Goal: Complete application form

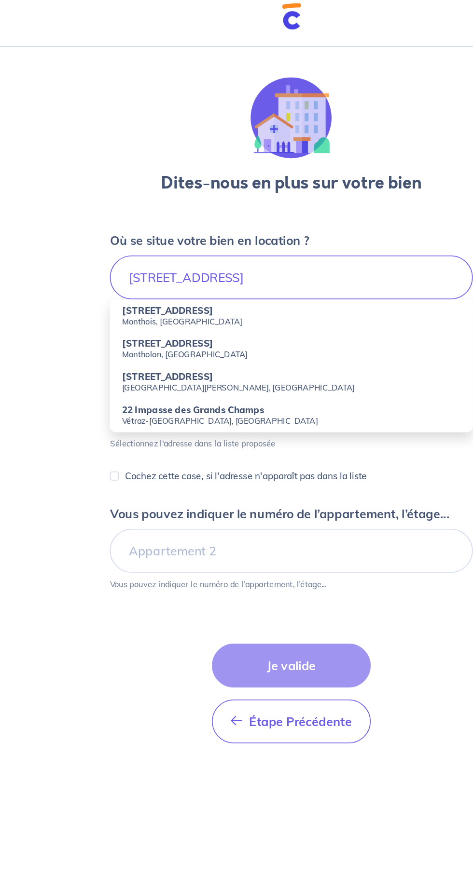
click at [142, 207] on strong "[STREET_ADDRESS]" at bounding box center [157, 206] width 58 height 7
type input "[STREET_ADDRESS]"
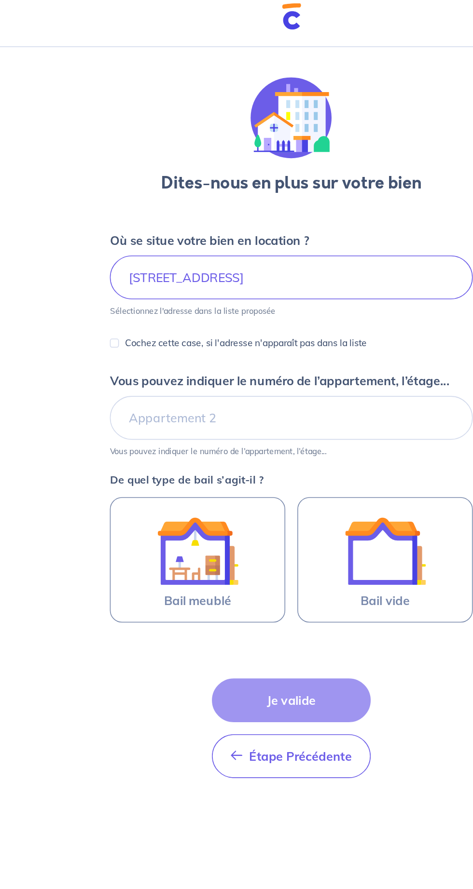
click at [315, 385] on img at bounding box center [296, 360] width 52 height 52
click at [0, 0] on input "Bail vide" at bounding box center [0, 0] width 0 height 0
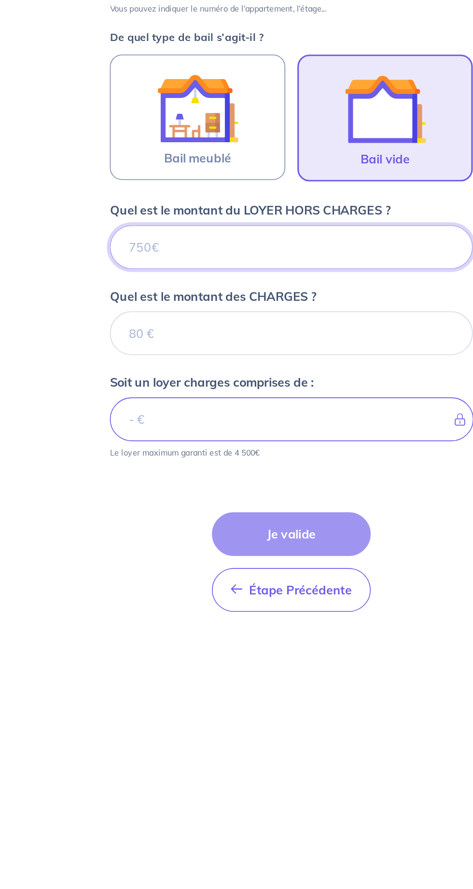
scroll to position [47, 0]
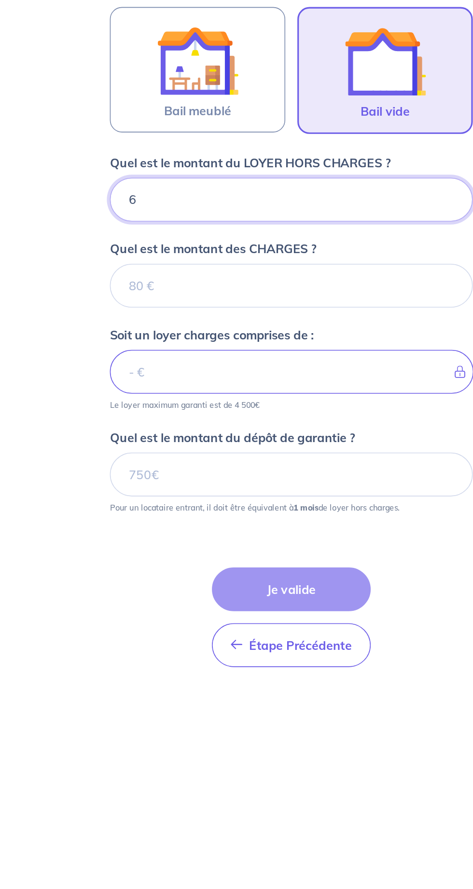
type input "62"
type input "625"
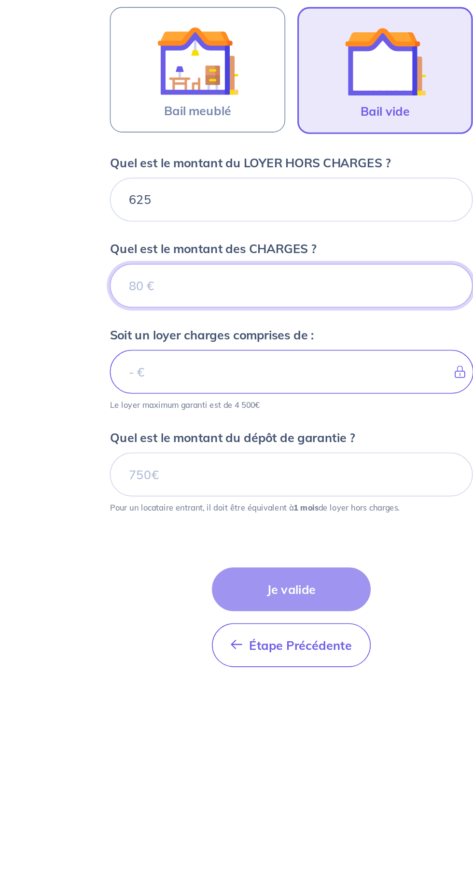
click at [150, 490] on input "Quel est le montant des CHARGES ?" at bounding box center [236, 504] width 231 height 28
type input "25"
type input "650"
type input "25"
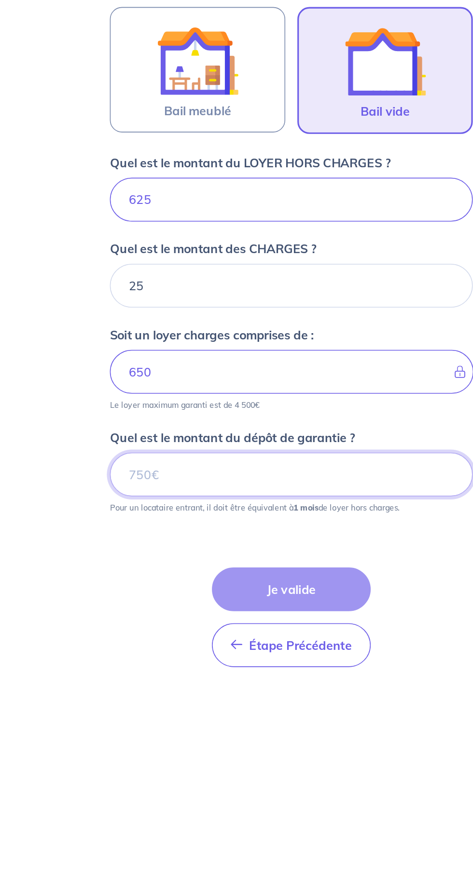
click at [141, 610] on input "Quel est le montant du dépôt de garantie ?" at bounding box center [236, 624] width 231 height 28
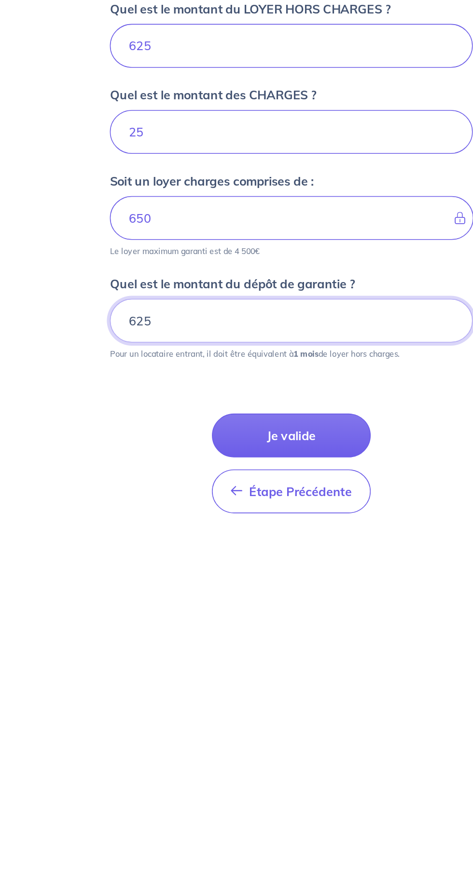
type input "625"
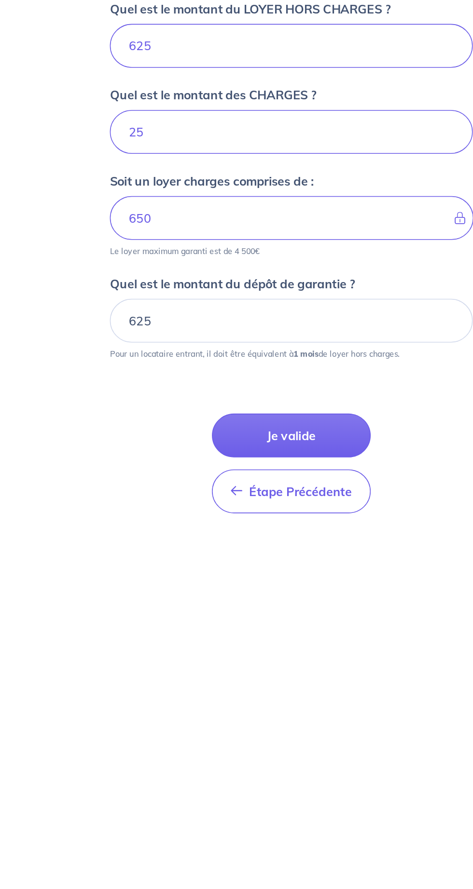
click at [199, 684] on button "Je valide" at bounding box center [236, 698] width 101 height 28
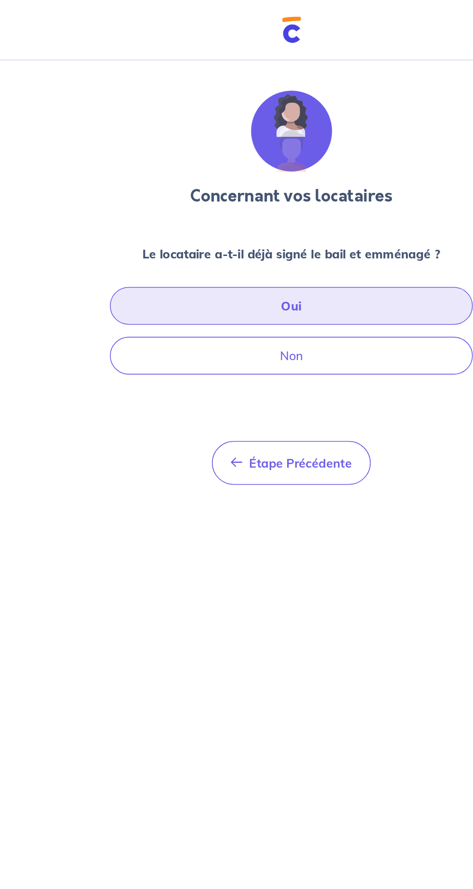
click at [306, 187] on button "Oui" at bounding box center [236, 195] width 231 height 24
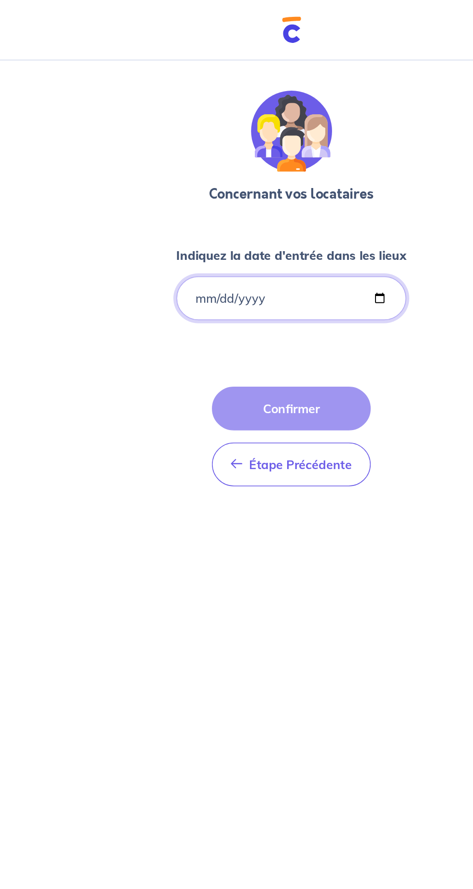
click at [277, 194] on input "Indiquez la date d'entrée dans les lieux" at bounding box center [236, 190] width 147 height 28
type input "[DATE]"
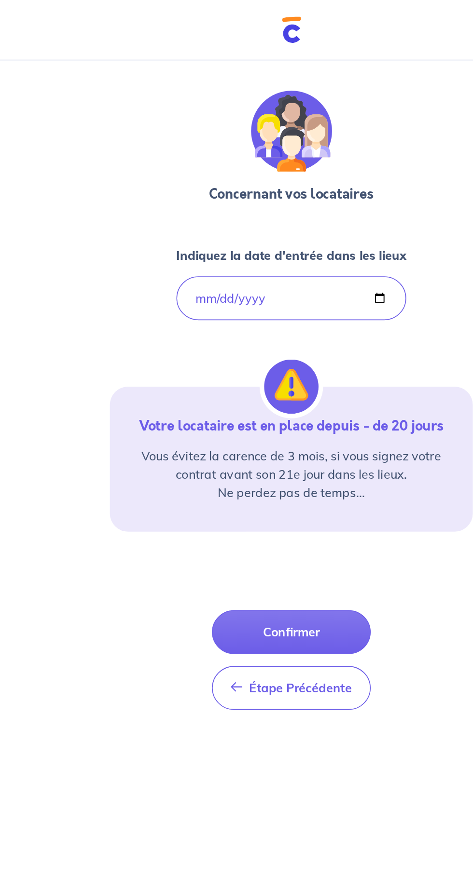
click at [257, 405] on button "Confirmer" at bounding box center [236, 404] width 101 height 28
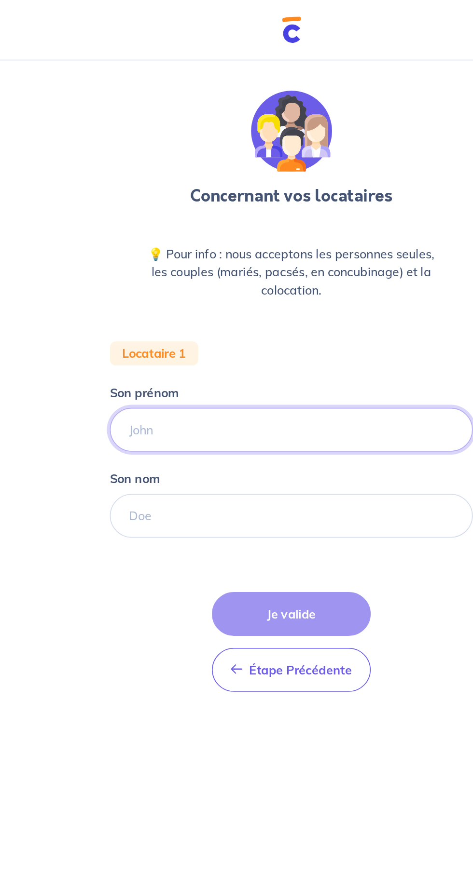
click at [299, 278] on input "Son prénom" at bounding box center [236, 274] width 231 height 28
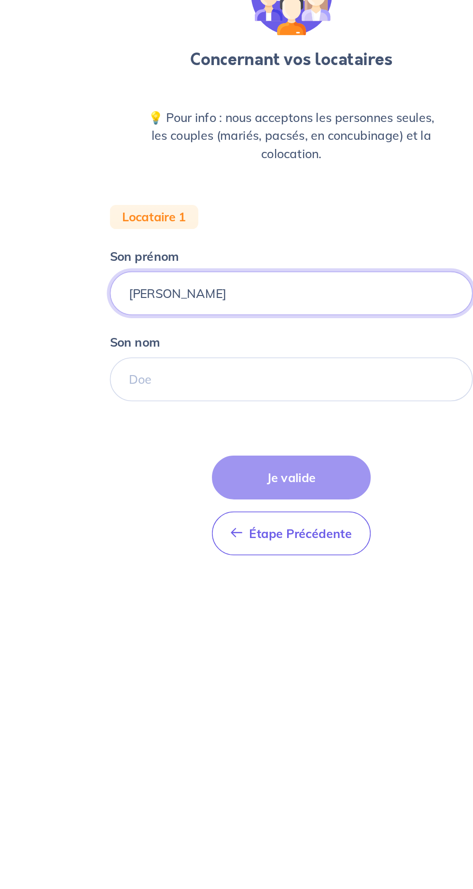
type input "[PERSON_NAME]"
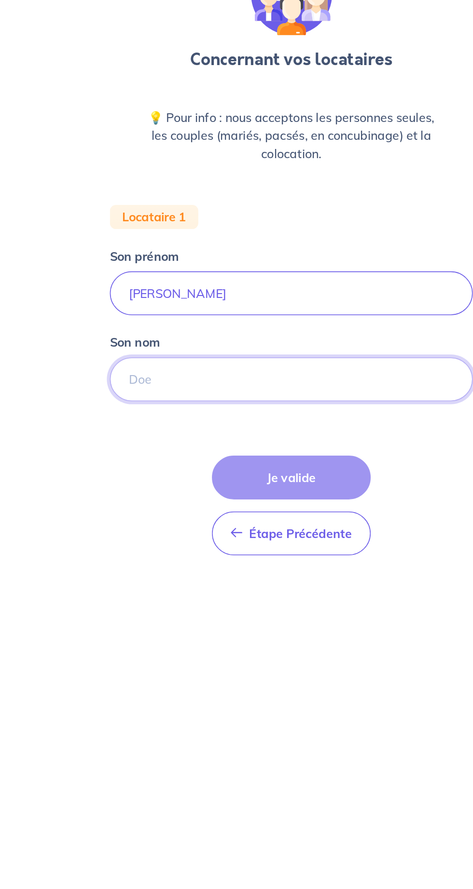
click at [304, 326] on input "Son nom" at bounding box center [236, 329] width 231 height 28
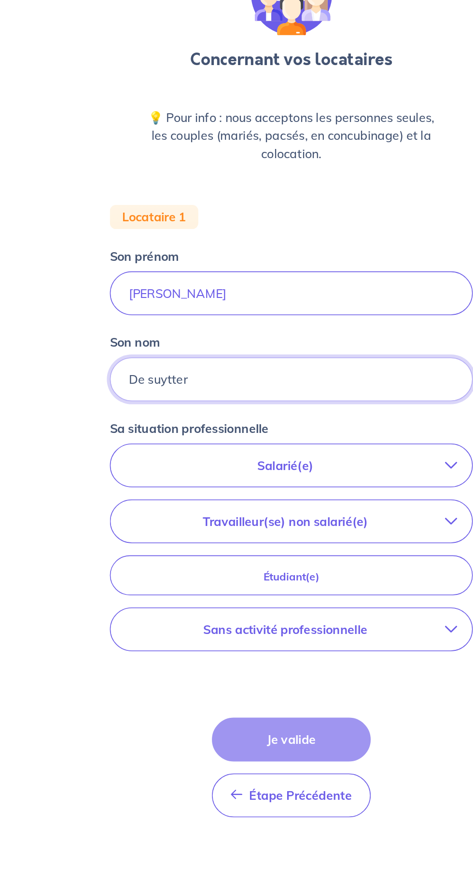
type input "De suytter"
click at [321, 360] on div "Sa situation professionnelle Salarié(e) CDI hors période d'essai CDI en période…" at bounding box center [236, 433] width 231 height 156
click at [256, 554] on div "Étape Précédente Précédent Je valide Je valide" at bounding box center [236, 577] width 101 height 64
click at [311, 388] on p "Salarié(e)" at bounding box center [232, 385] width 203 height 12
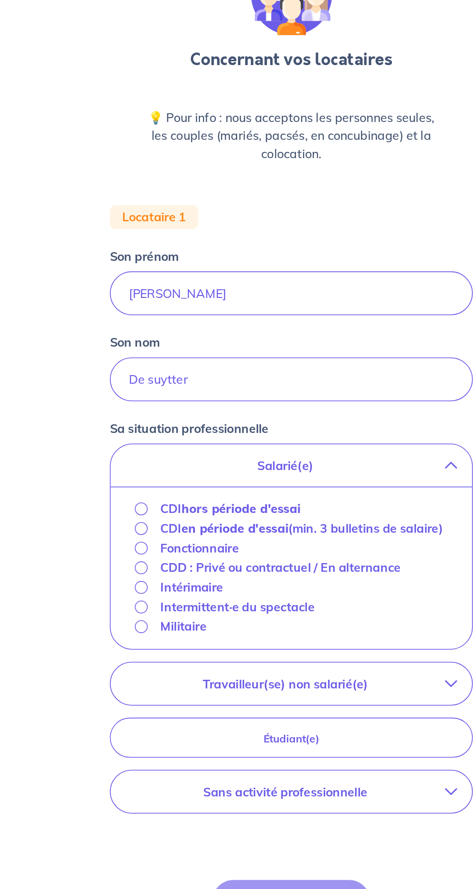
click at [216, 407] on strong "hors période d'essai" at bounding box center [204, 412] width 76 height 10
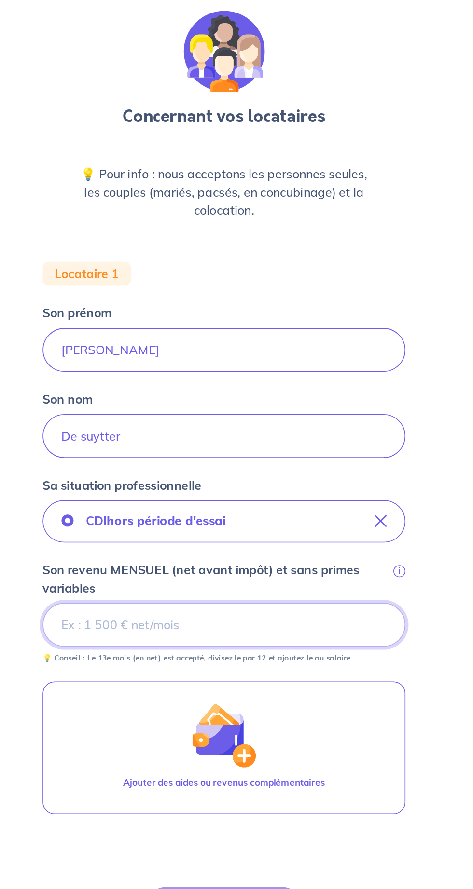
click at [262, 447] on input "Son revenu MENSUEL (net avant impôt) et sans primes variables i" at bounding box center [236, 450] width 231 height 28
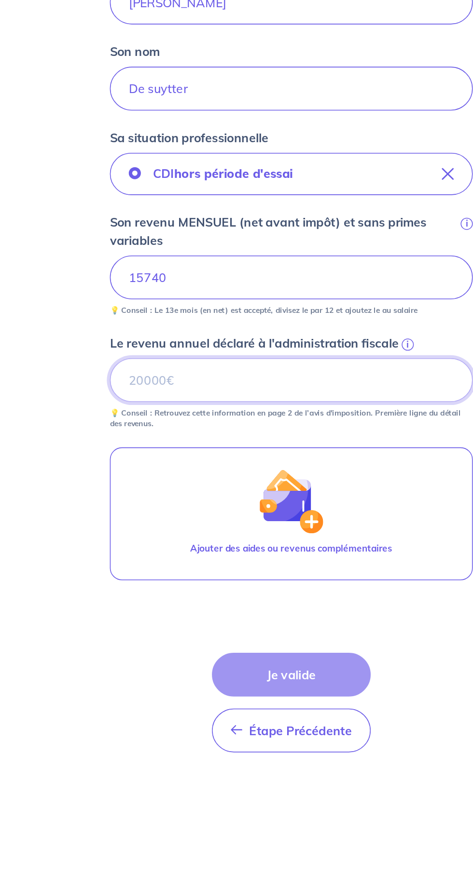
click at [275, 517] on input "Le revenu annuel déclaré à l'administration fiscale i" at bounding box center [236, 515] width 231 height 28
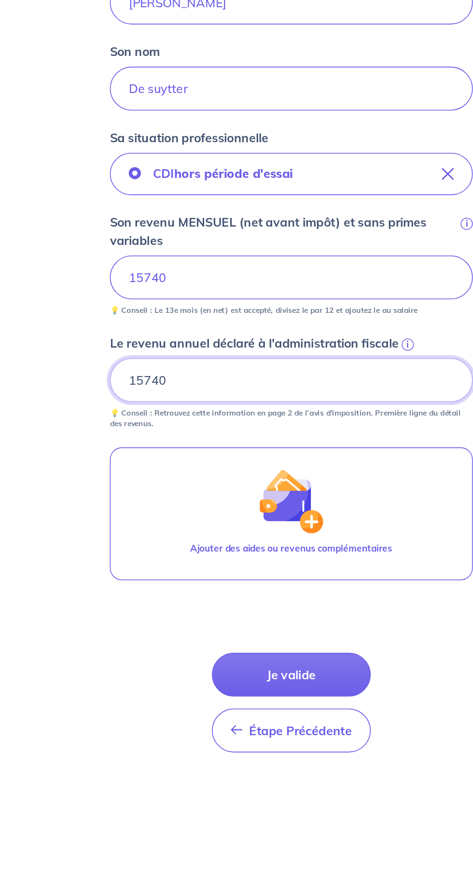
type input "15740"
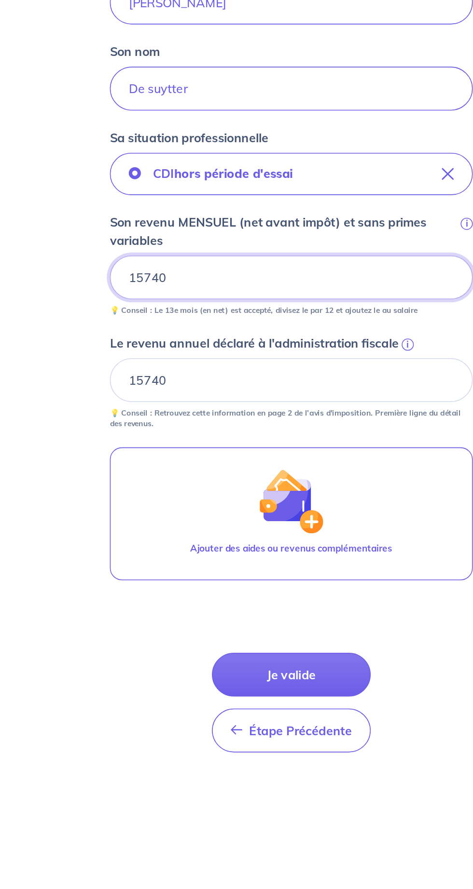
click at [295, 446] on input "15740" at bounding box center [236, 450] width 231 height 28
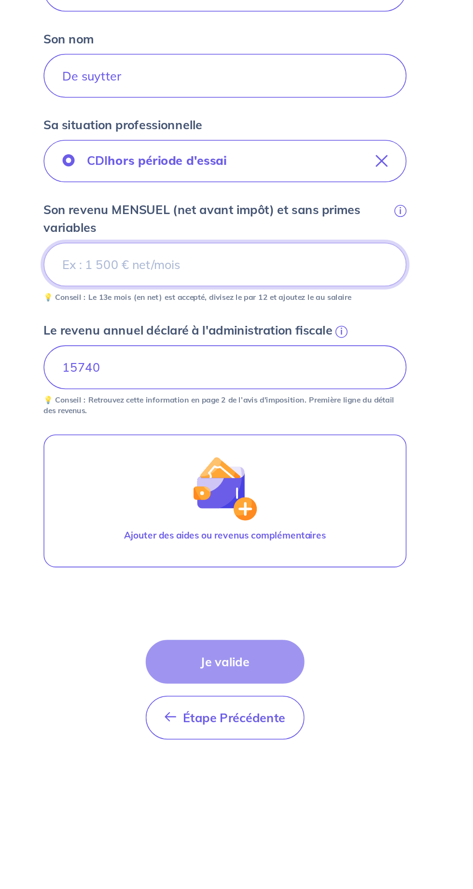
click at [145, 449] on input "Son revenu MENSUEL (net avant impôt) et sans primes variables i" at bounding box center [236, 450] width 231 height 28
type input "1"
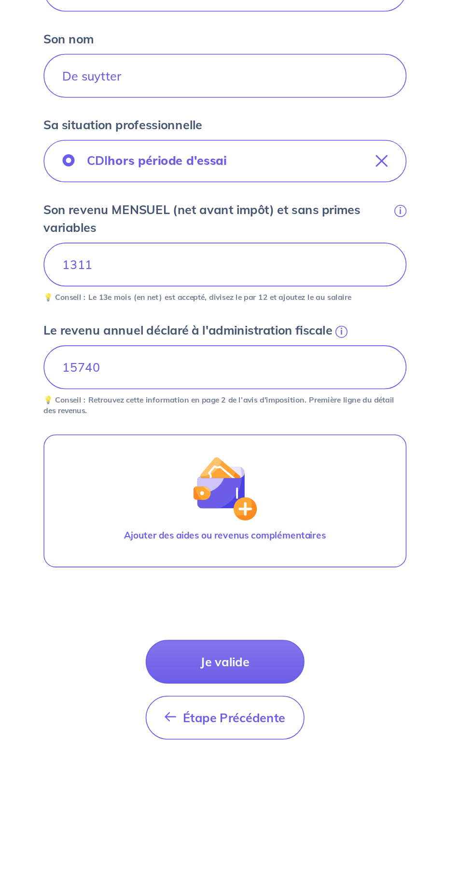
click at [263, 703] on button "Je valide" at bounding box center [236, 704] width 101 height 28
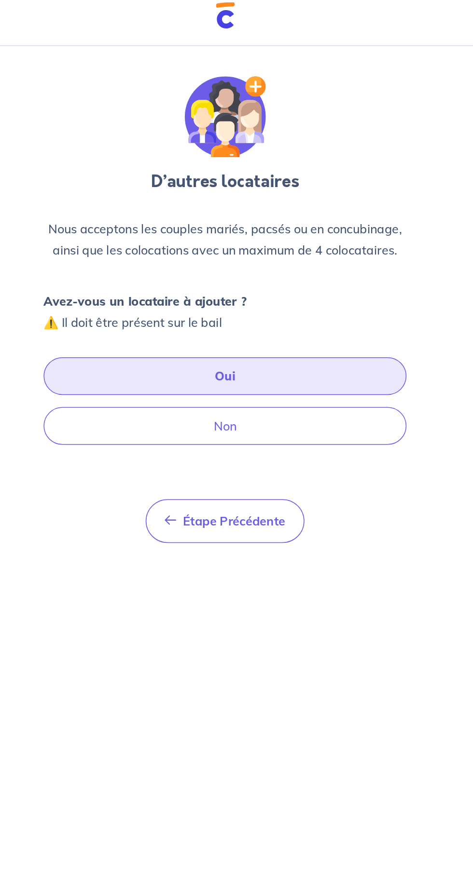
click at [160, 245] on button "Oui" at bounding box center [236, 249] width 231 height 24
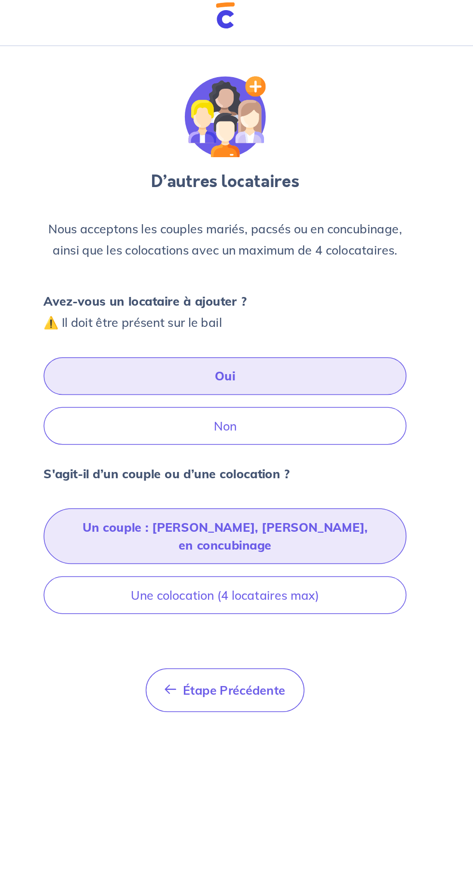
click at [329, 347] on button "Un couple : [PERSON_NAME], [PERSON_NAME], en concubinage" at bounding box center [236, 352] width 231 height 36
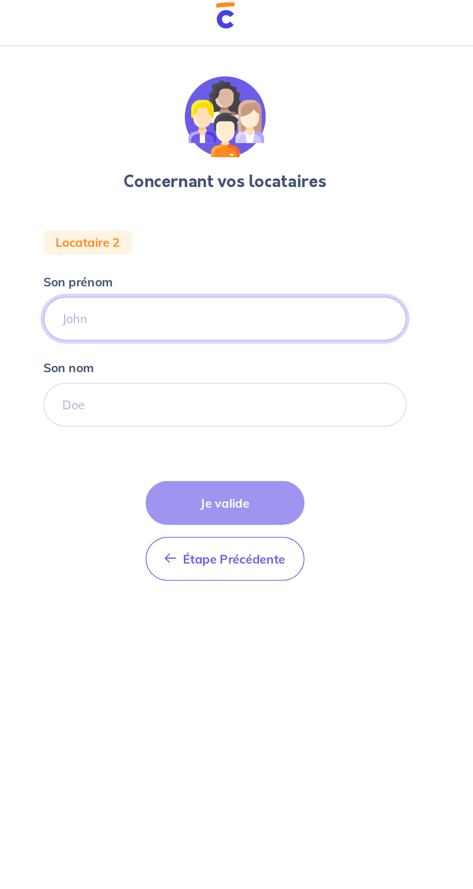
click at [144, 216] on input "Son prénom" at bounding box center [236, 213] width 231 height 28
type input "[PERSON_NAME]"
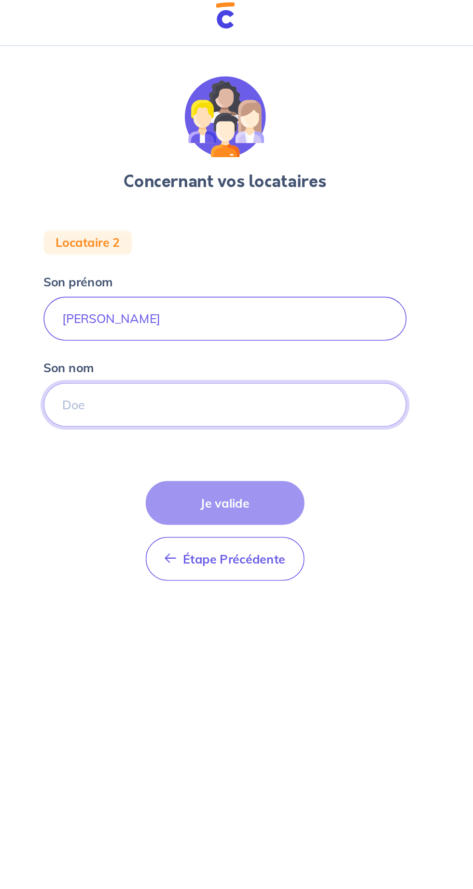
click at [149, 270] on input "Son nom" at bounding box center [236, 268] width 231 height 28
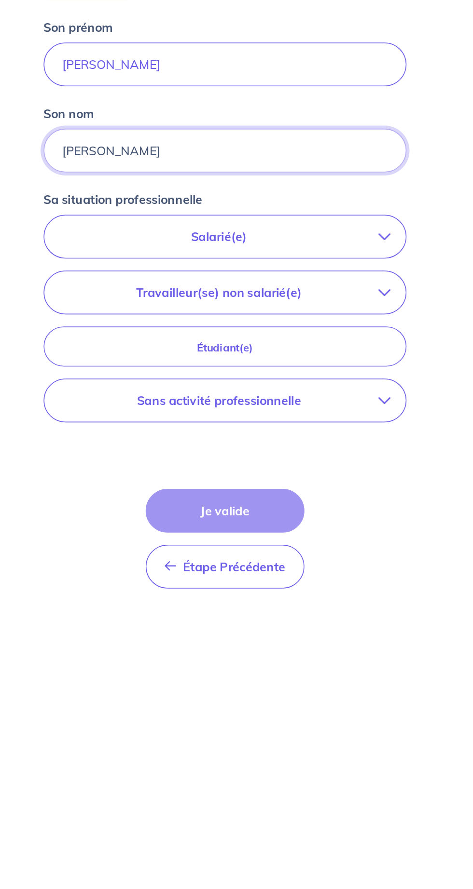
type input "[PERSON_NAME]"
click at [162, 438] on button "Sans activité professionnelle" at bounding box center [236, 427] width 230 height 27
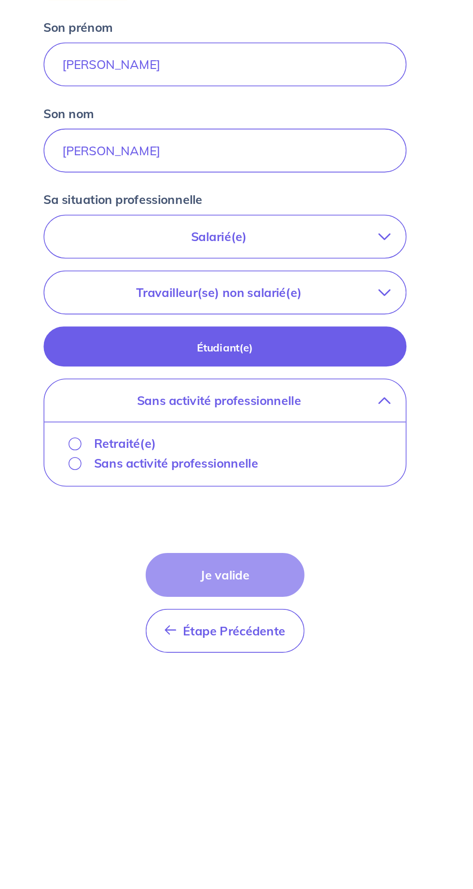
click at [152, 398] on p "Étudiant(e)" at bounding box center [236, 393] width 207 height 11
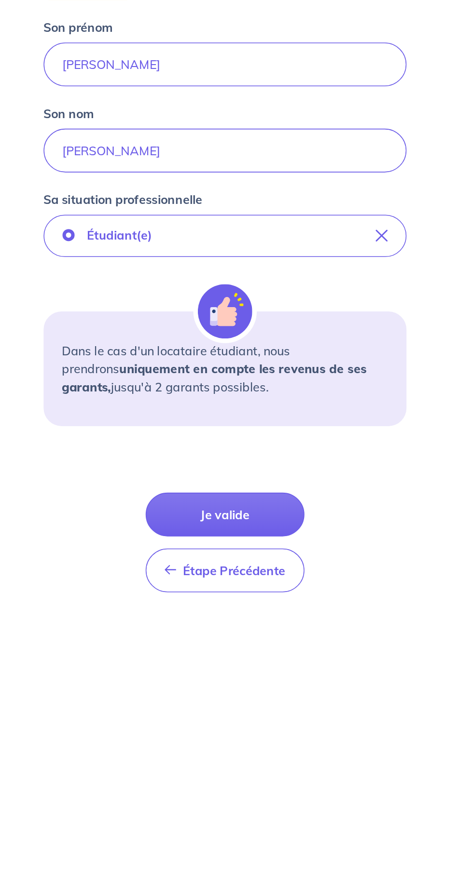
click at [154, 320] on p "Étudiant(e)" at bounding box center [169, 322] width 42 height 12
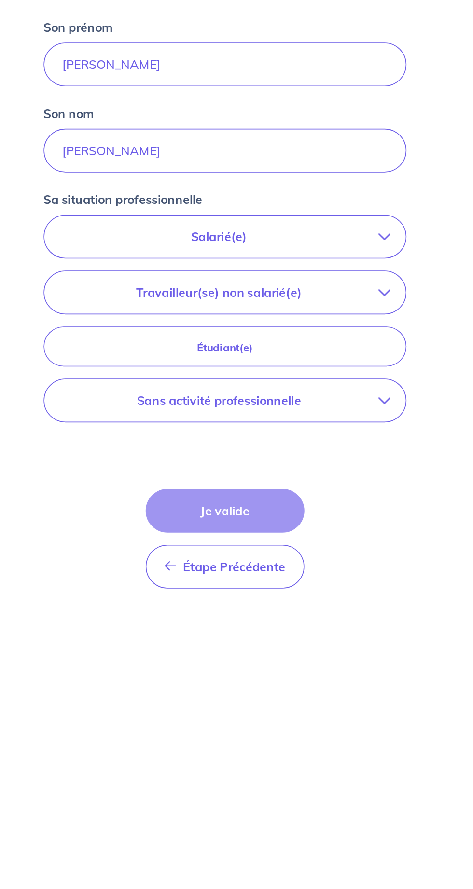
click at [182, 357] on p "Travailleur(se) non salarié(e)" at bounding box center [232, 358] width 203 height 12
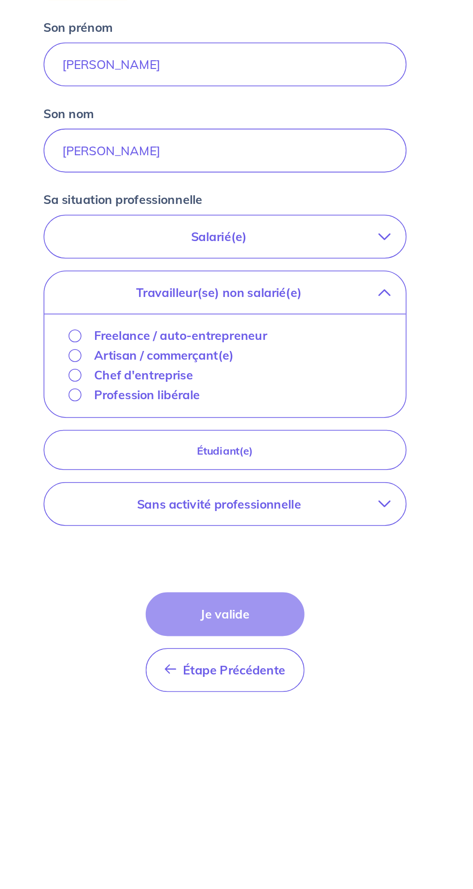
click at [156, 328] on button "Salarié(e)" at bounding box center [236, 322] width 230 height 27
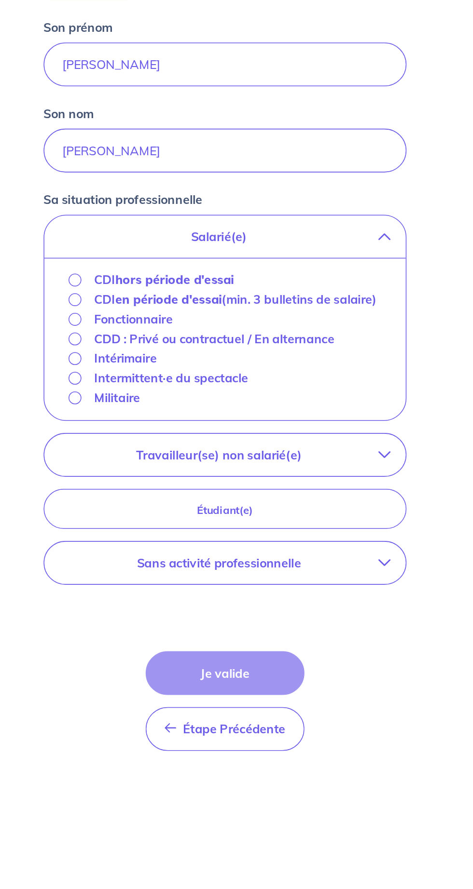
click at [145, 406] on div "Intérimaire" at bounding box center [164, 400] width 56 height 12
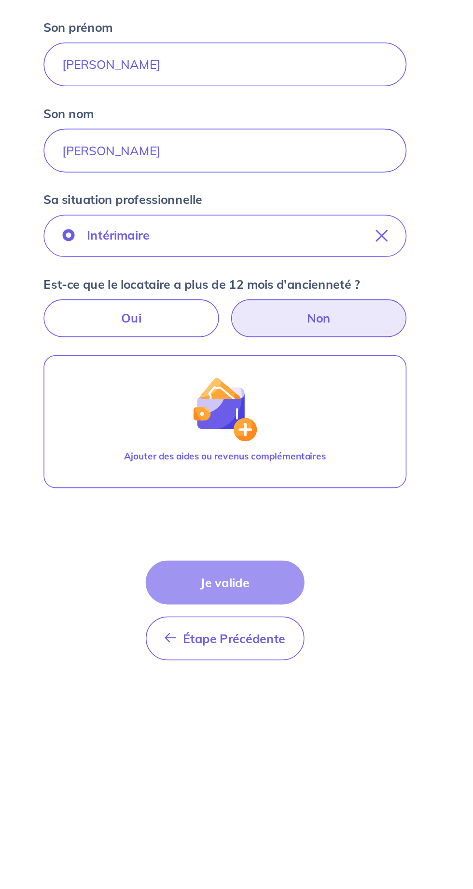
click at [335, 372] on label "Non" at bounding box center [296, 375] width 112 height 24
click at [240, 369] on input "Non" at bounding box center [236, 366] width 6 height 6
radio input "true"
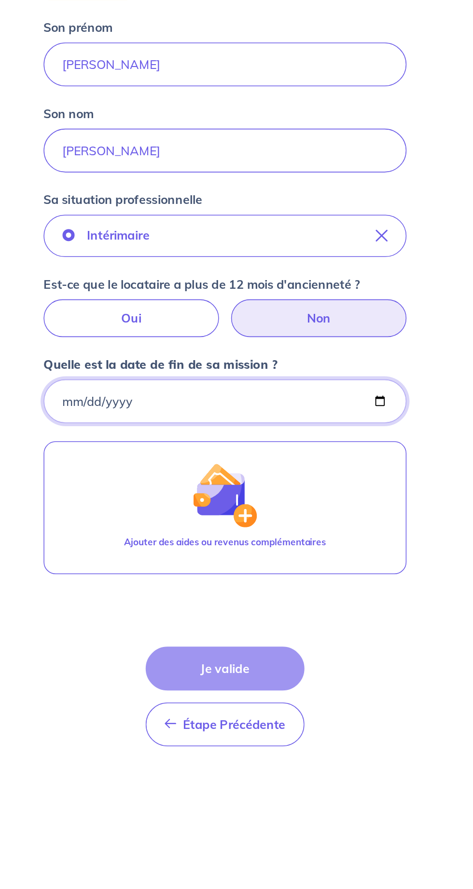
click at [316, 432] on input "Quelle est la date de fin de sa mission ?" at bounding box center [236, 428] width 231 height 28
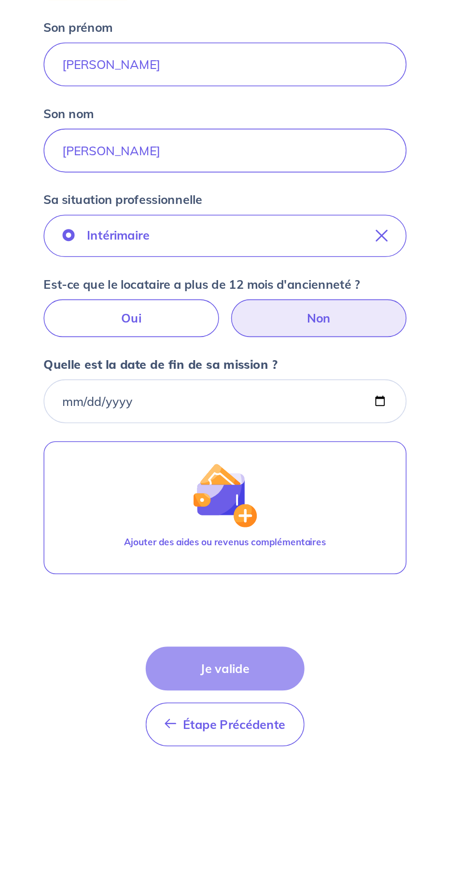
type input "[DATE]"
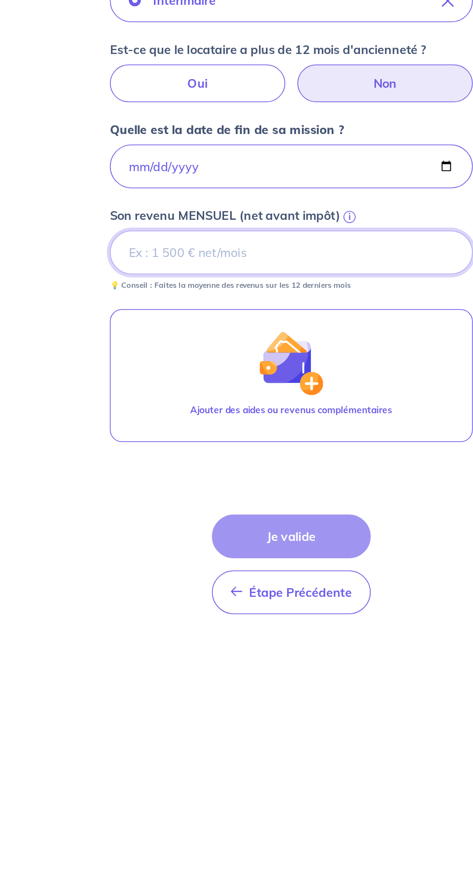
click at [304, 484] on input "Son revenu MENSUEL (net avant impôt) i" at bounding box center [236, 483] width 231 height 28
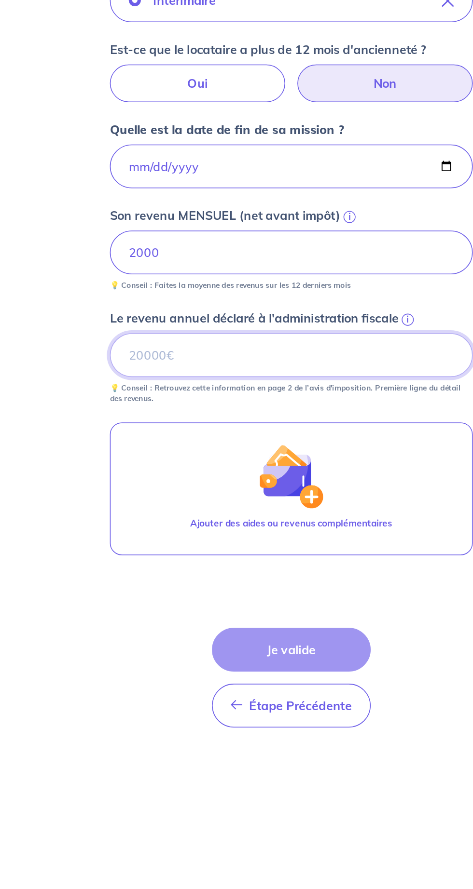
click at [314, 552] on input "Le revenu annuel déclaré à l'administration fiscale i" at bounding box center [236, 548] width 231 height 28
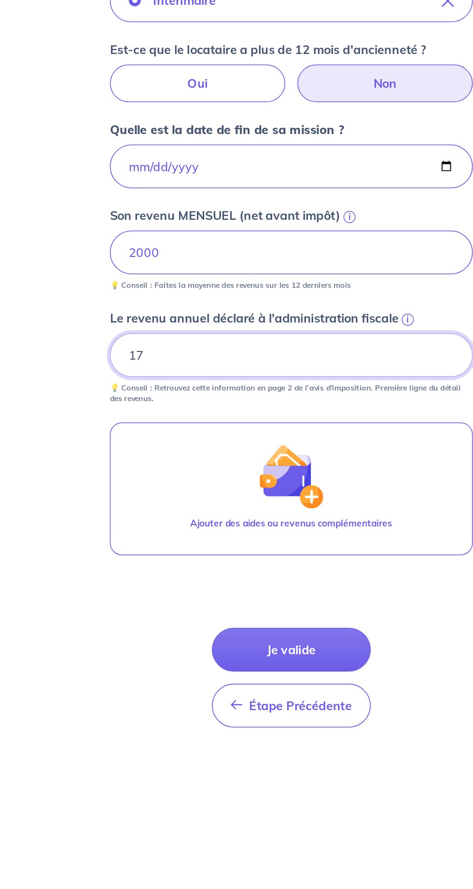
click at [168, 554] on input "17" at bounding box center [236, 548] width 231 height 28
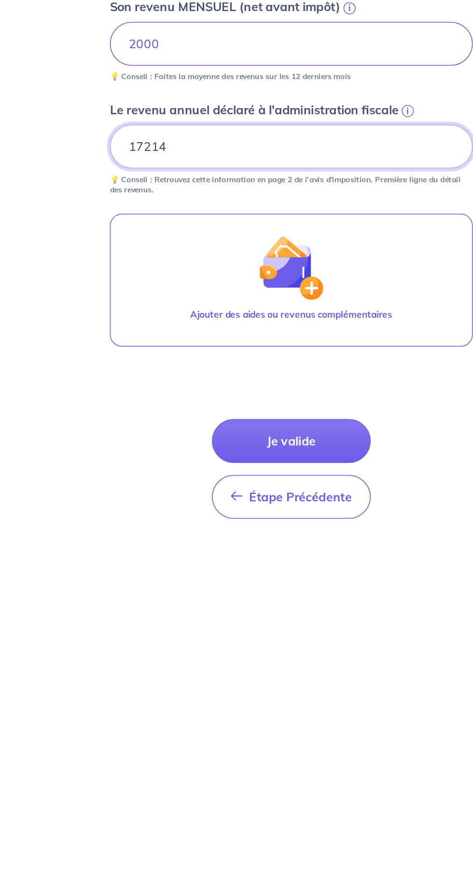
type input "17214"
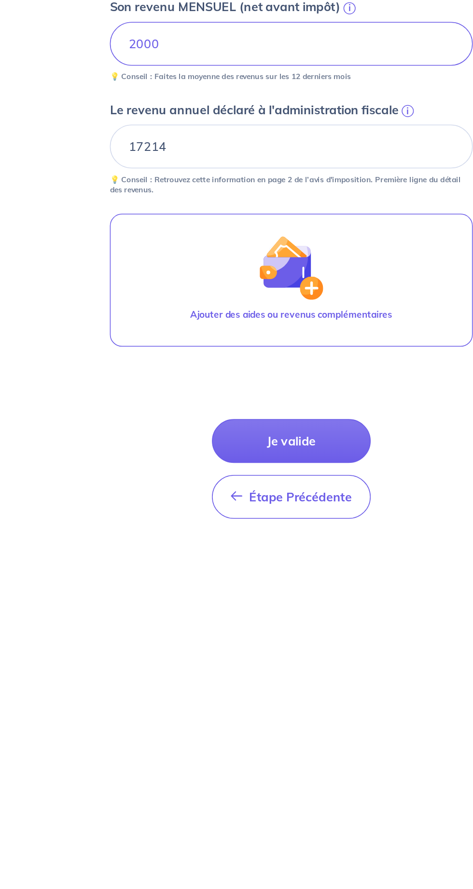
click at [276, 734] on button "Je valide" at bounding box center [236, 736] width 101 height 28
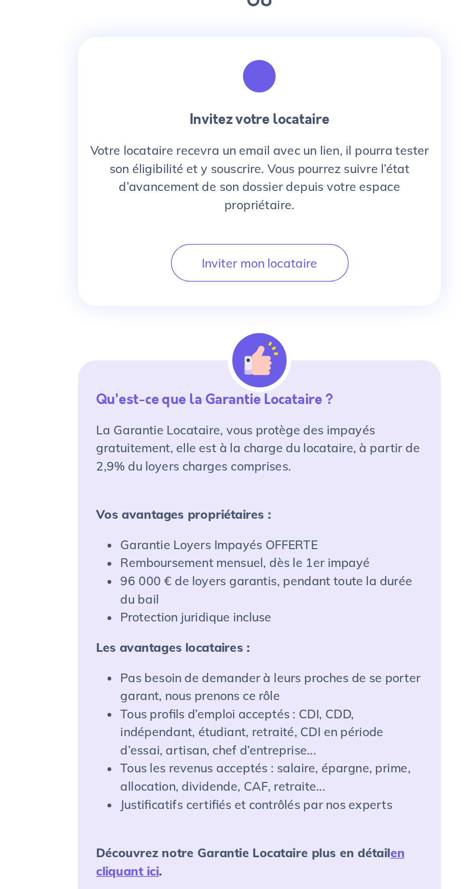
scroll to position [215, 0]
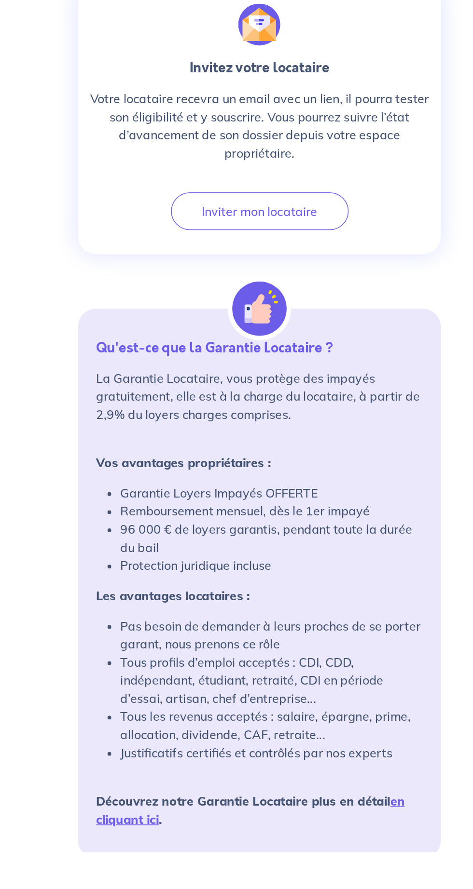
click at [327, 857] on link "en cliquant ici" at bounding box center [230, 862] width 197 height 21
